Goal: Information Seeking & Learning: Learn about a topic

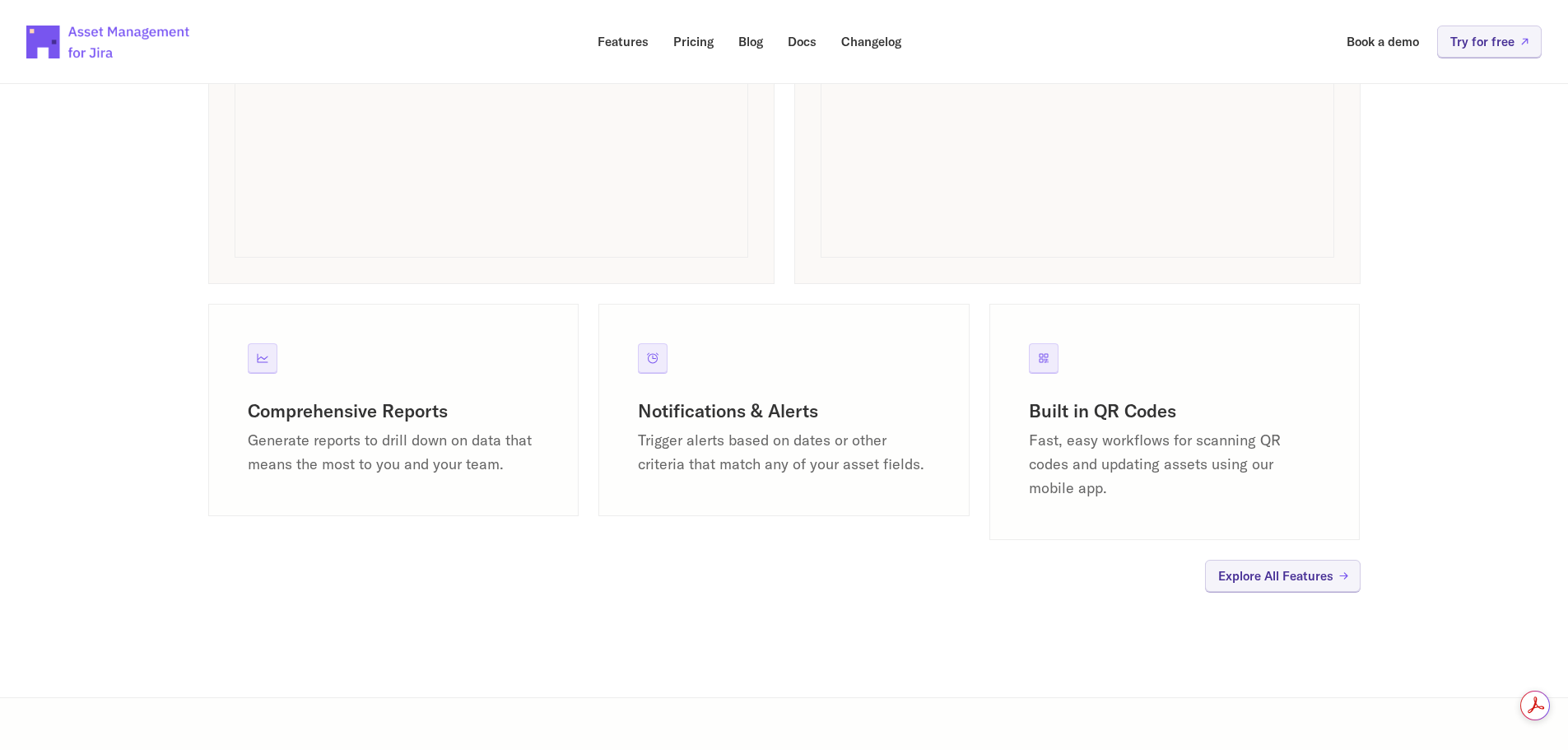
scroll to position [1483, 0]
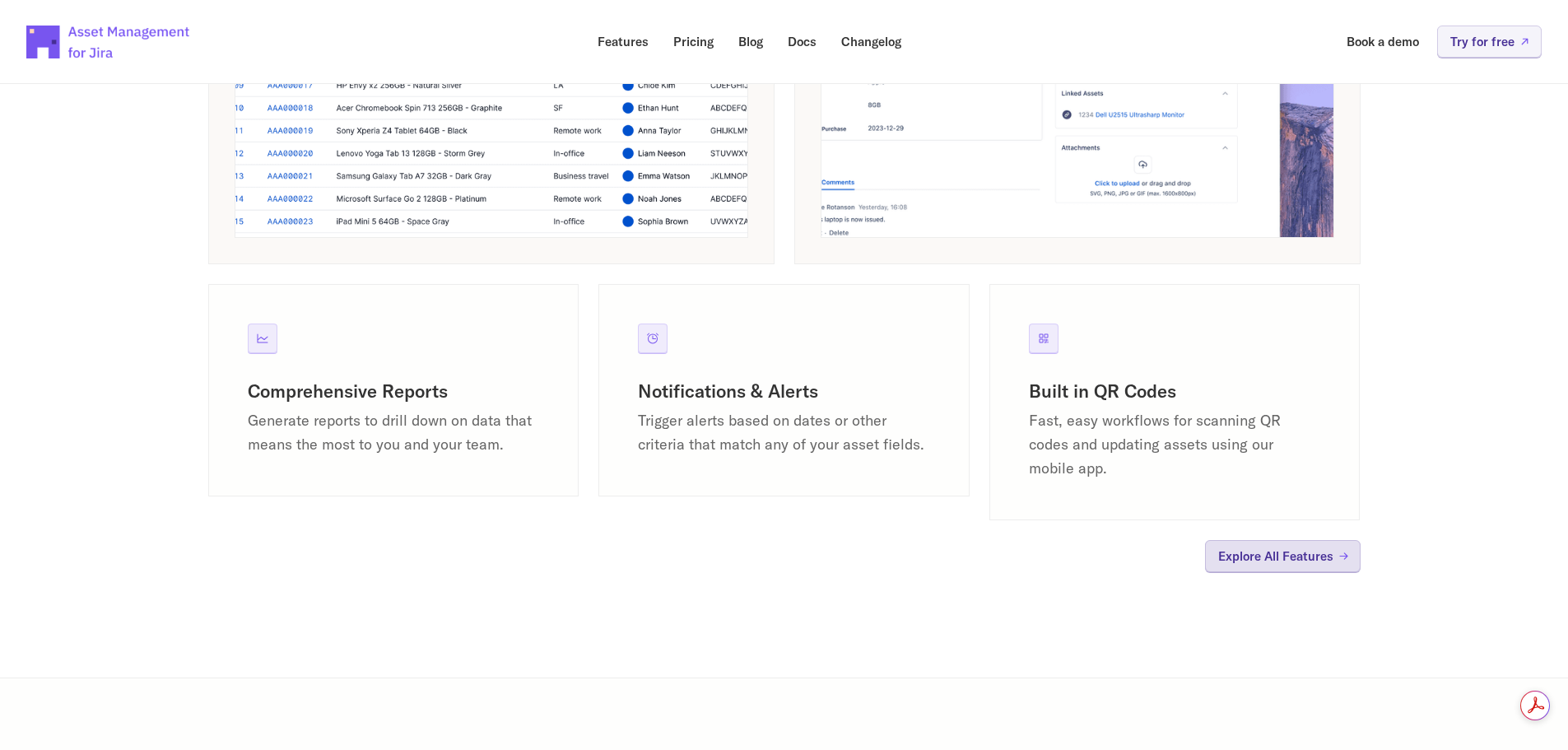
click at [1319, 558] on p "Explore All Features" at bounding box center [1276, 556] width 115 height 12
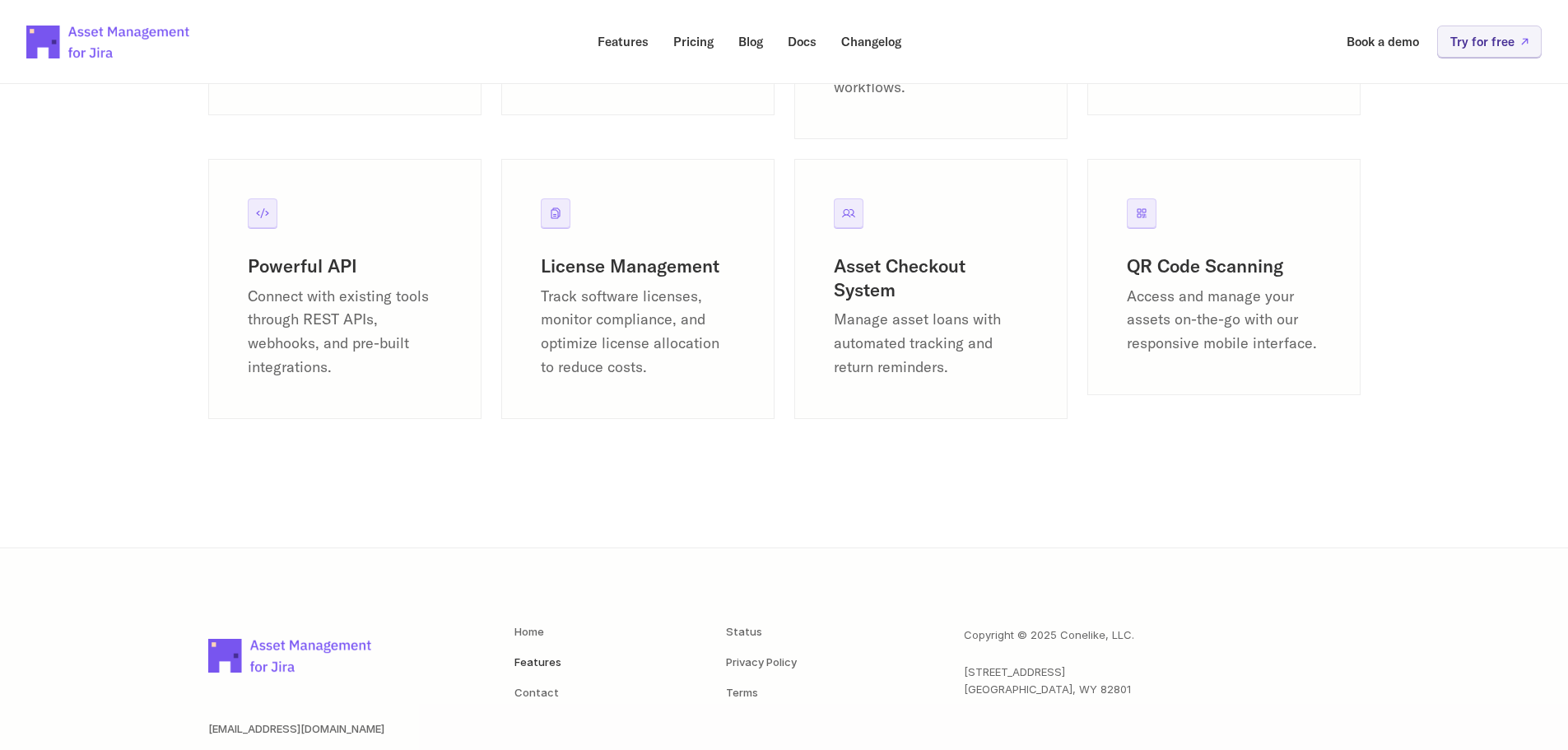
scroll to position [2305, 0]
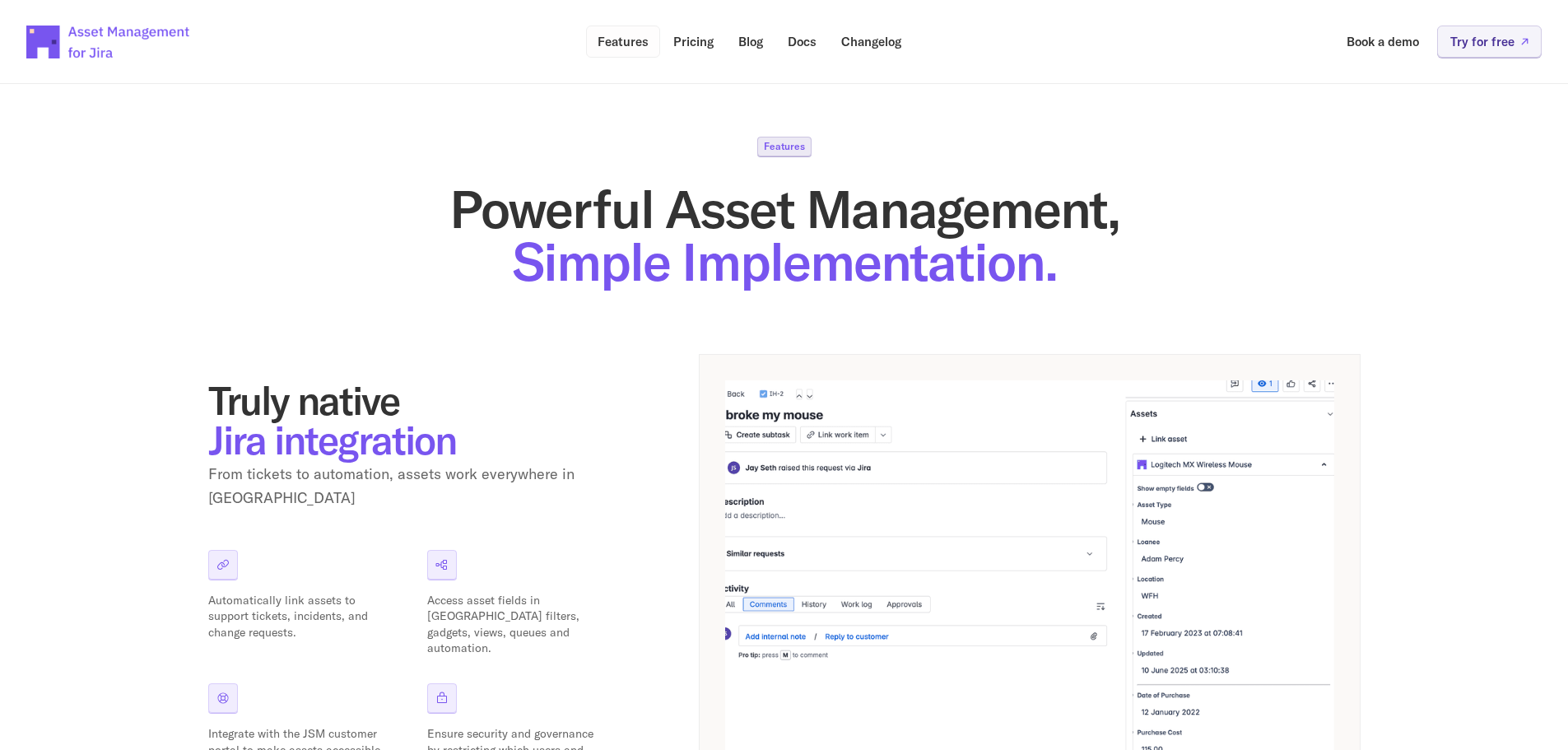
click at [631, 40] on p "Features" at bounding box center [622, 41] width 51 height 12
click at [621, 40] on p "Features" at bounding box center [622, 41] width 51 height 12
click at [688, 36] on p "Pricing" at bounding box center [693, 41] width 40 height 12
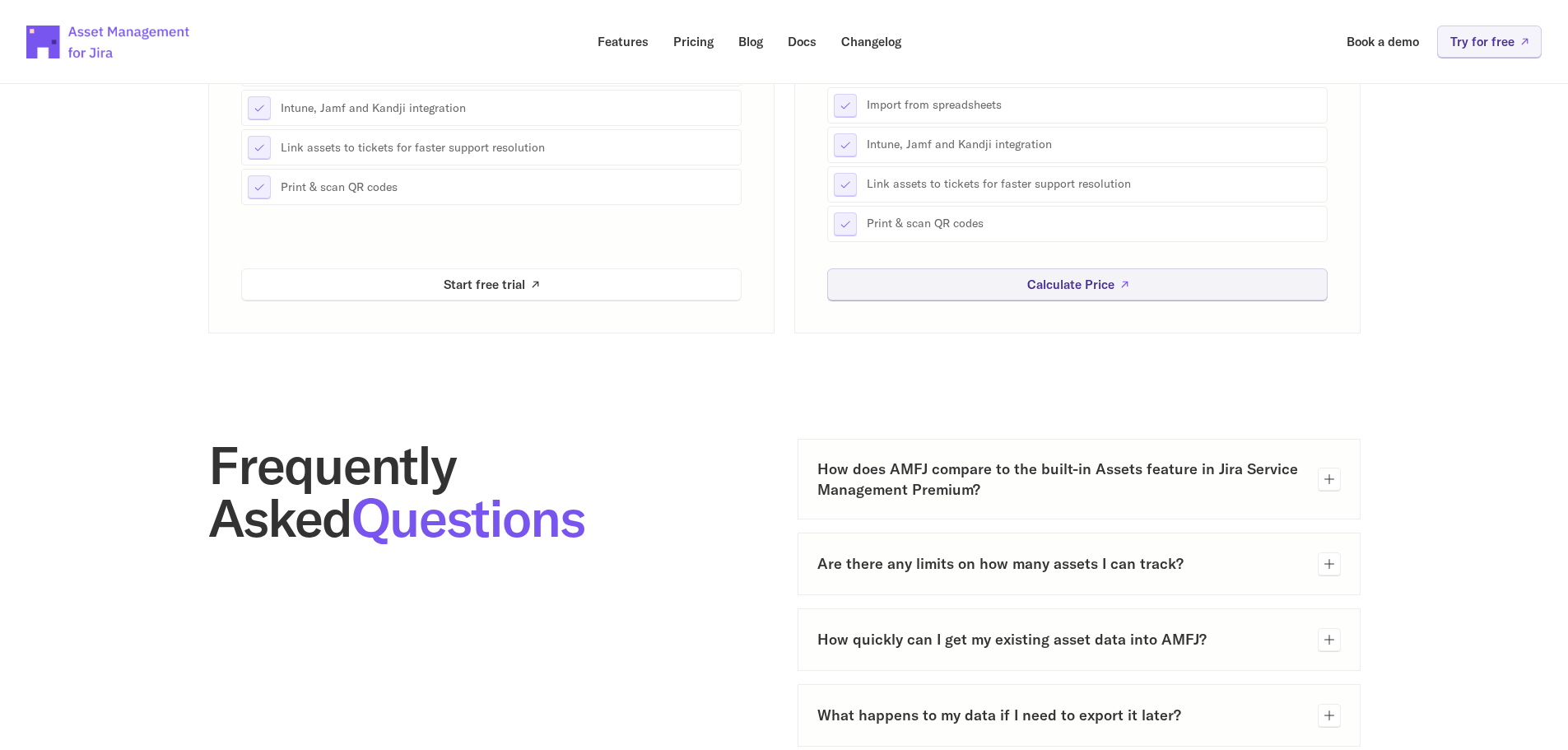
scroll to position [576, 0]
